Goal: Transaction & Acquisition: Download file/media

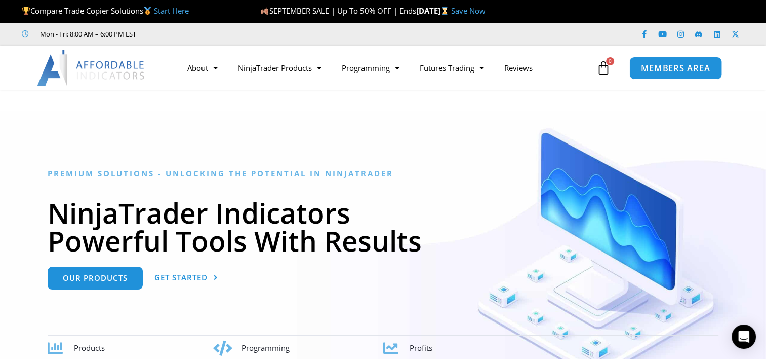
click at [666, 69] on span "MEMBERS AREA" at bounding box center [675, 68] width 69 height 9
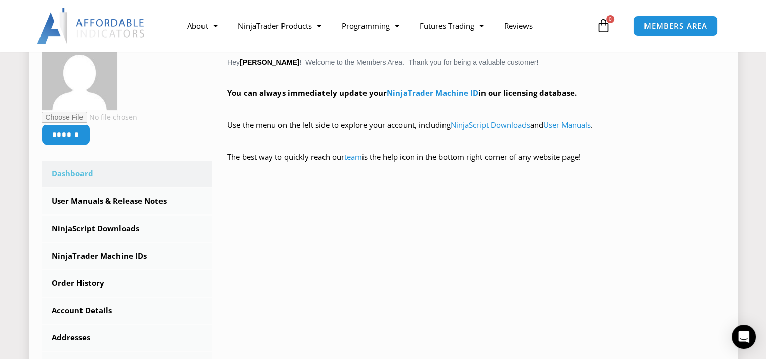
scroll to position [203, 0]
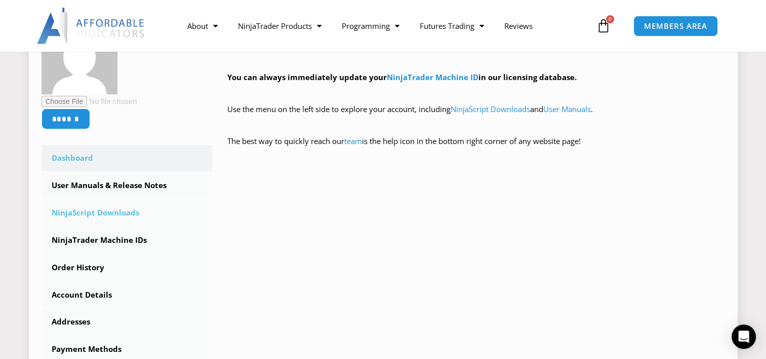
click at [108, 212] on link "NinjaScript Downloads" at bounding box center [127, 213] width 171 height 26
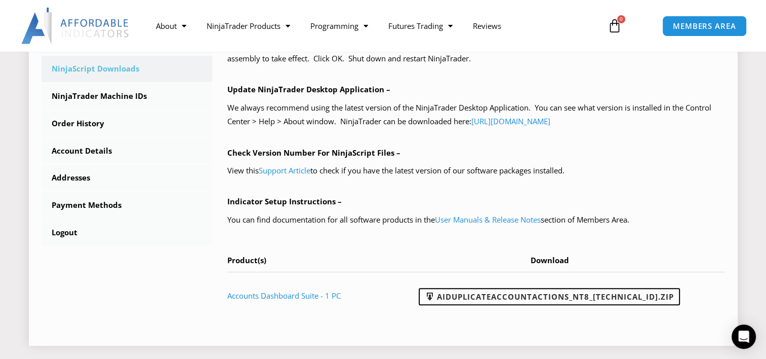
scroll to position [355, 0]
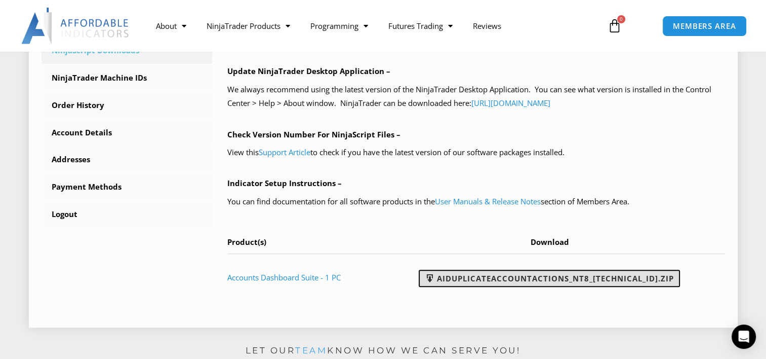
click at [586, 277] on link "AIDuplicateAccountActions_NT8_[TECHNICAL_ID].zip" at bounding box center [549, 277] width 261 height 17
